Goal: Task Accomplishment & Management: Use online tool/utility

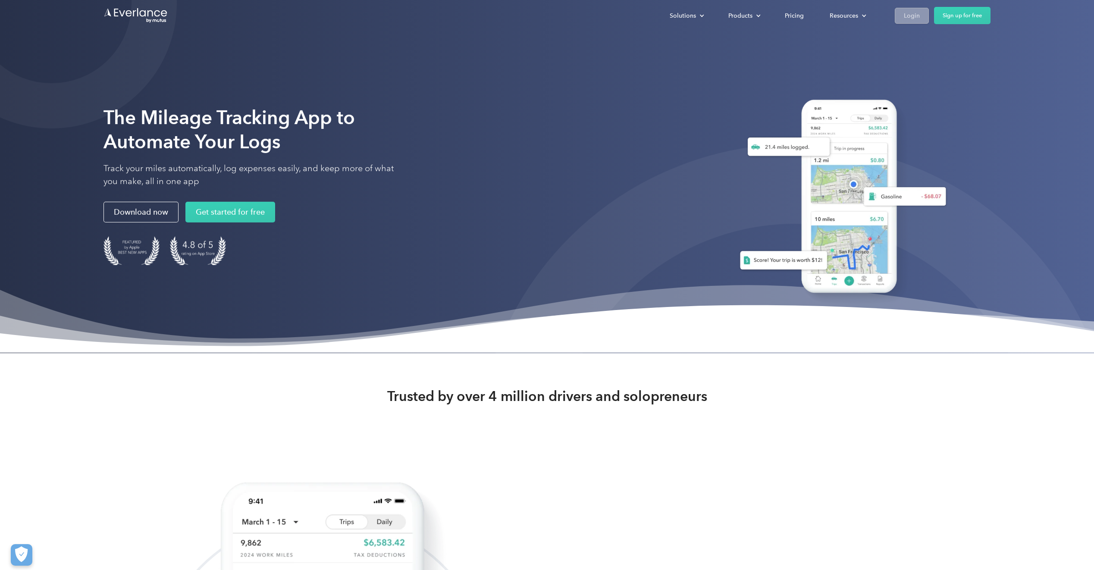
click at [911, 19] on div "Login" at bounding box center [912, 15] width 16 height 11
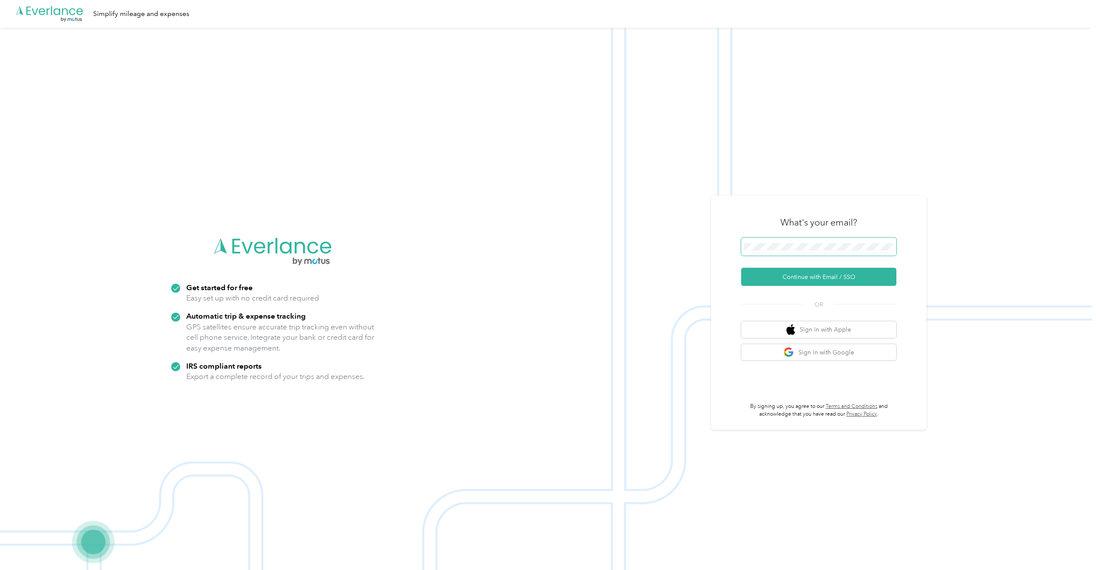
click at [795, 242] on span at bounding box center [818, 247] width 155 height 18
click at [741, 268] on button "Continue with Email / SSO" at bounding box center [818, 277] width 155 height 18
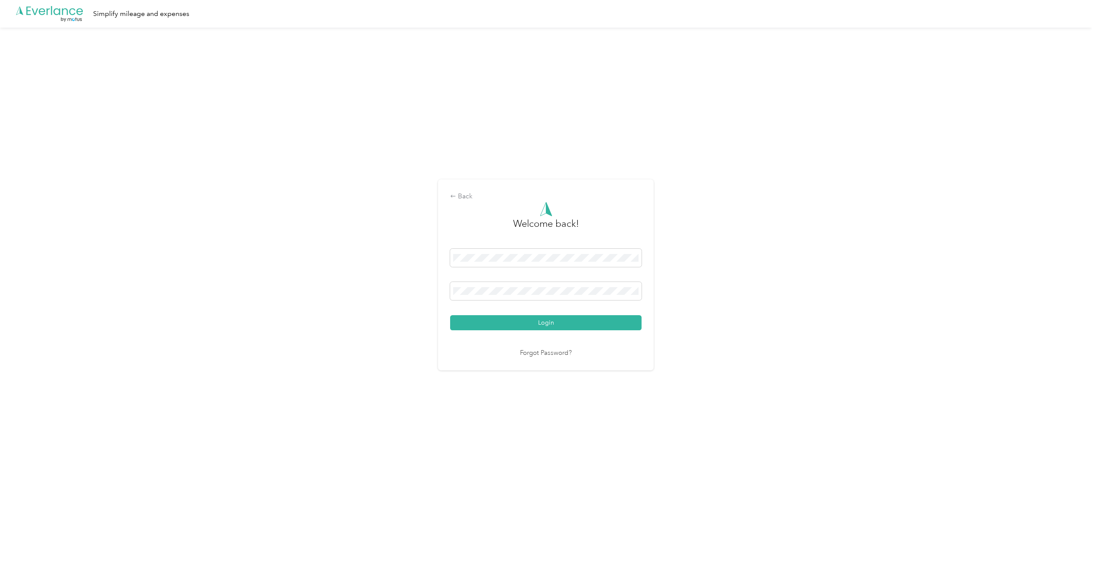
click at [450, 315] on button "Login" at bounding box center [545, 322] width 191 height 15
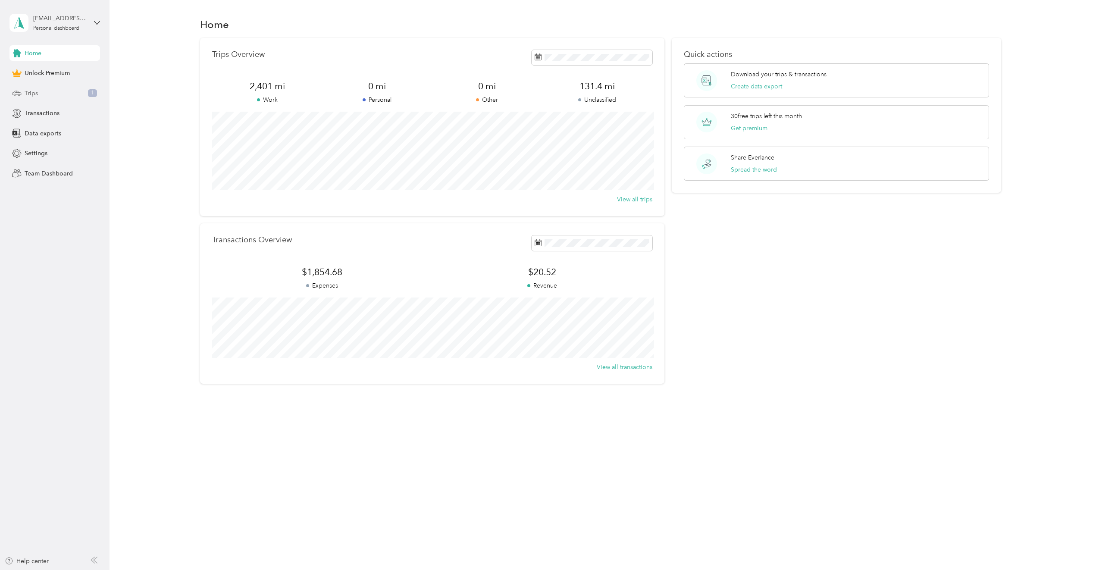
click at [37, 93] on span "Trips" at bounding box center [31, 93] width 13 height 9
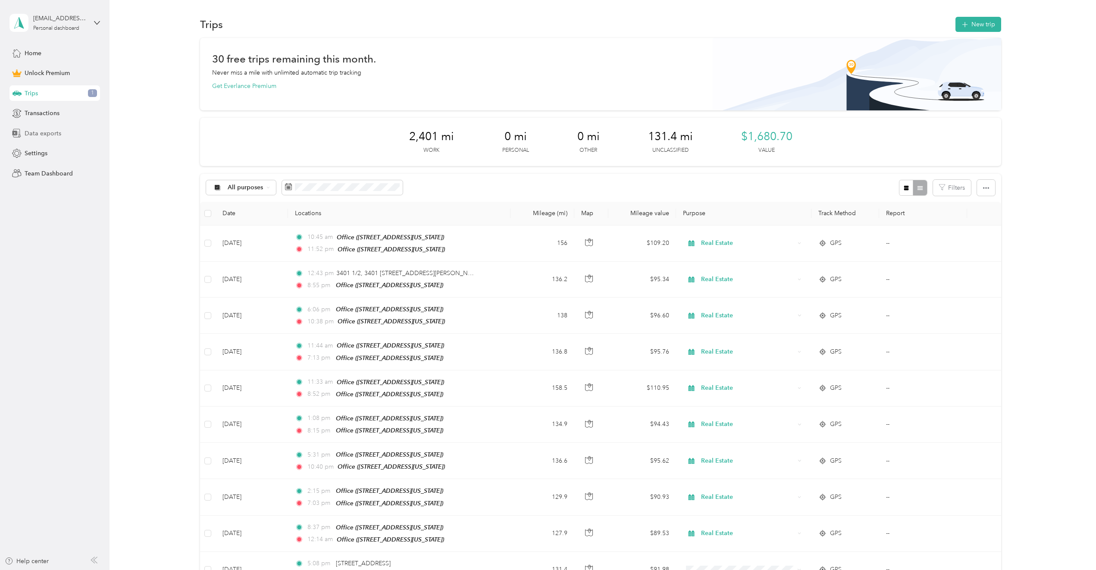
click at [34, 137] on span "Data exports" at bounding box center [43, 133] width 37 height 9
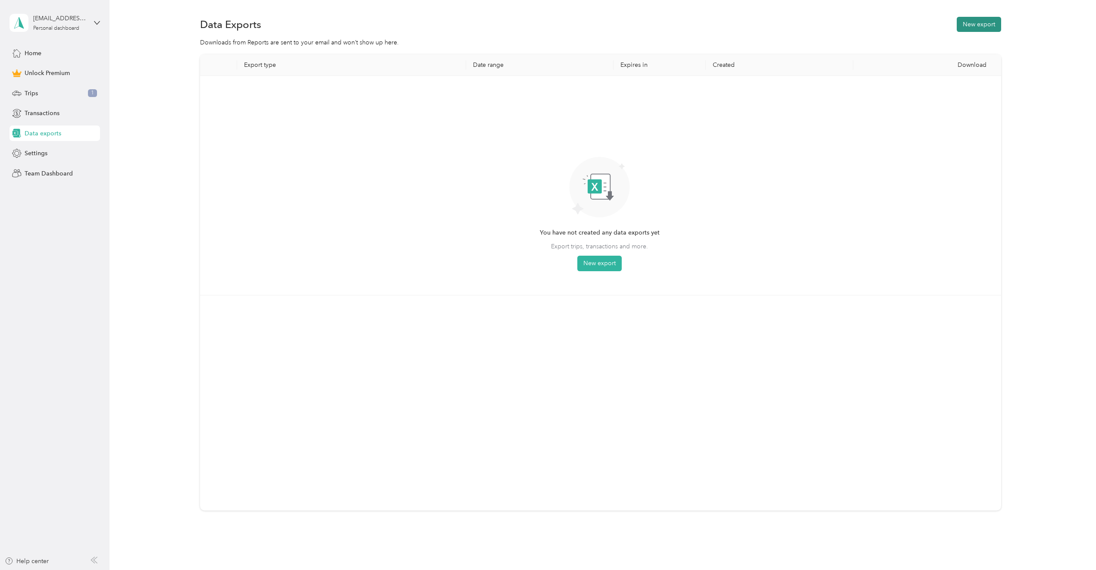
click at [983, 28] on button "New export" at bounding box center [979, 24] width 44 height 15
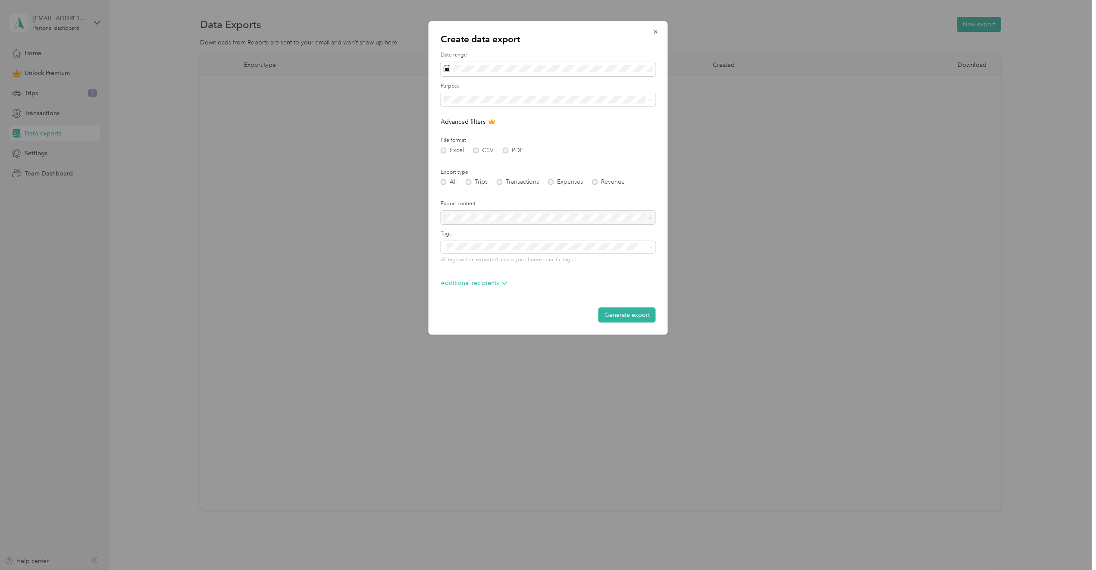
click at [474, 186] on form "Date range Purpose Advanced filters File format Excel CSV PDF Export type All T…" at bounding box center [548, 186] width 215 height 271
click at [469, 181] on div "All Trips Transactions Expenses Revenue" at bounding box center [548, 182] width 215 height 6
drag, startPoint x: 469, startPoint y: 181, endPoint x: 489, endPoint y: 224, distance: 47.5
click at [489, 224] on form "Date range Purpose Advanced filters File format Excel CSV PDF Export type All T…" at bounding box center [548, 186] width 215 height 271
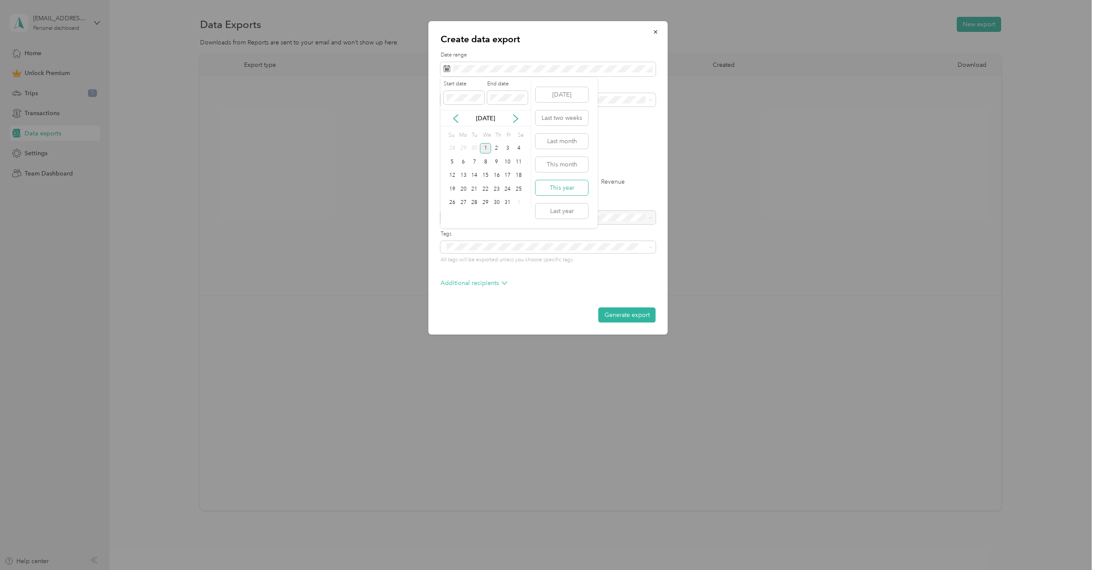
click at [559, 189] on button "This year" at bounding box center [562, 187] width 53 height 15
click at [569, 216] on button "Last year" at bounding box center [562, 211] width 53 height 15
click at [613, 320] on button "Generate export" at bounding box center [627, 314] width 57 height 15
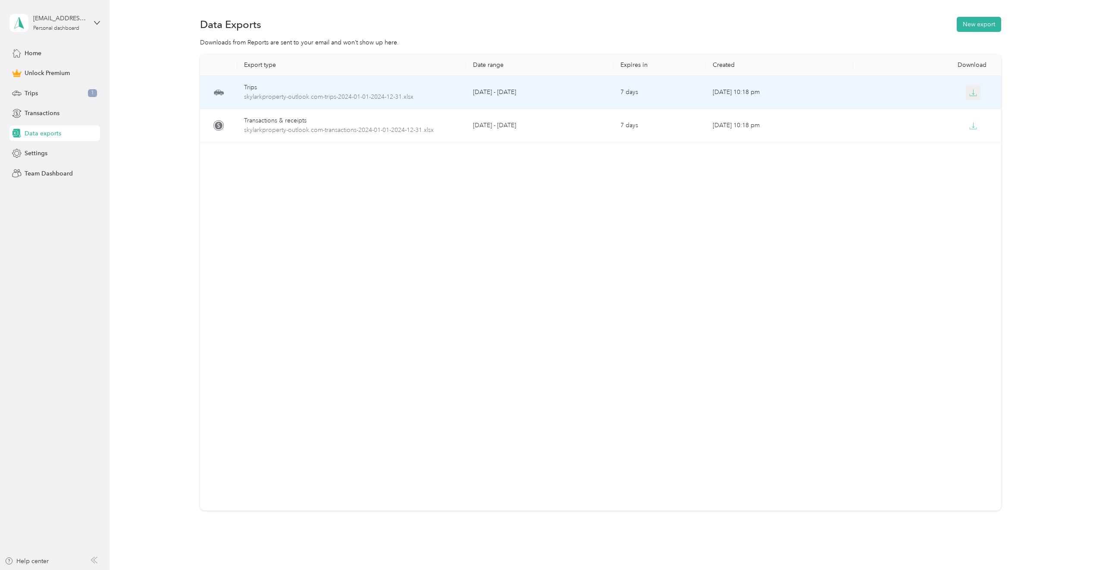
click at [969, 90] on icon "button" at bounding box center [973, 93] width 8 height 8
